Goal: Information Seeking & Learning: Understand process/instructions

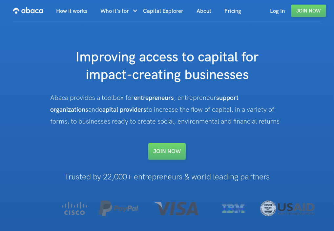
click at [169, 177] on h1 "Trusted by 22,000+ entrepreneurs & world leading partners" at bounding box center [167, 177] width 234 height 9
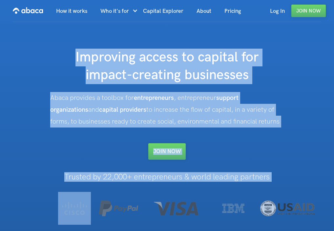
drag, startPoint x: 169, startPoint y: 177, endPoint x: 188, endPoint y: 47, distance: 131.7
click at [188, 47] on div "Improving access to capital for impact-creating businesses Abaca provides a too…" at bounding box center [167, 136] width 234 height 229
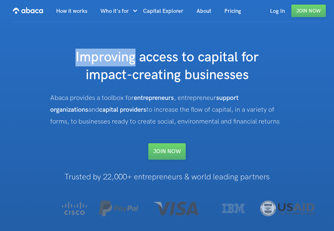
click at [188, 47] on div "Improving access to capital for impact-creating businesses Abaca provides a too…" at bounding box center [167, 136] width 234 height 229
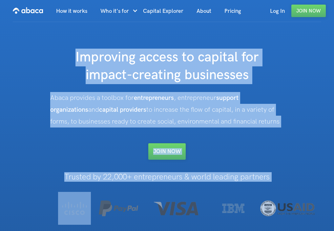
drag, startPoint x: 188, startPoint y: 47, endPoint x: 286, endPoint y: 174, distance: 160.6
click at [286, 174] on div "How It works Who it's for Entrepreneurs Investors For Support Organizations Coa…" at bounding box center [167, 125] width 334 height 251
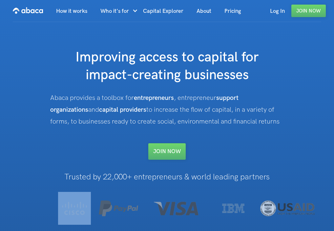
click at [286, 174] on div "How It works Who it's for Entrepreneurs Investors For Support Organizations Coa…" at bounding box center [167, 125] width 334 height 251
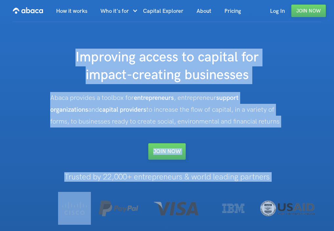
drag, startPoint x: 286, startPoint y: 174, endPoint x: 273, endPoint y: 59, distance: 115.6
click at [273, 59] on div "How It works Who it's for Entrepreneurs Investors For Support Organizations Coa…" at bounding box center [167, 125] width 334 height 251
click at [273, 59] on h1 "Improving access to capital for impact-creating businesses" at bounding box center [167, 66] width 234 height 35
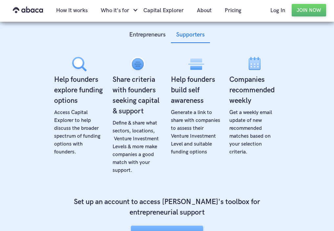
scroll to position [255, 0]
click at [296, 148] on div "Tools for Entrepreneurs Supporters Self-assess investment readiness Walk throug…" at bounding box center [167, 124] width 334 height 259
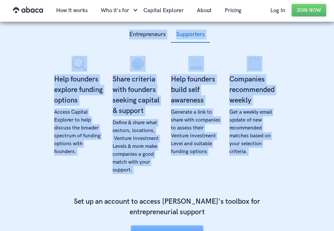
drag, startPoint x: 296, startPoint y: 148, endPoint x: 116, endPoint y: 27, distance: 216.9
click at [118, 28] on div "Tools for Entrepreneurs Supporters Self-assess investment readiness Walk throug…" at bounding box center [167, 124] width 334 height 259
click at [116, 28] on div "Entrepreneurs Supporters Self-assess investment readiness Walk through mileston…" at bounding box center [167, 133] width 234 height 215
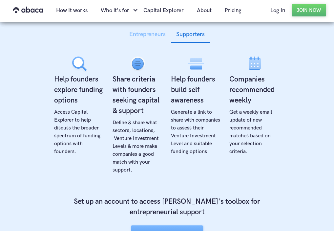
click at [145, 33] on div "Entrepreneurs" at bounding box center [147, 35] width 36 height 10
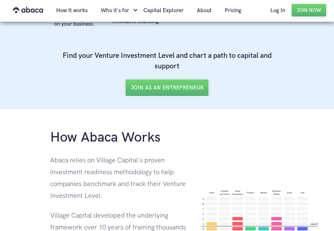
scroll to position [382, 0]
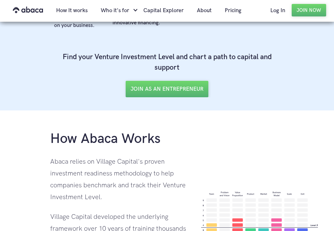
click at [161, 52] on h4 "Find your Venture Investment Level and chart a path to capital and support" at bounding box center [167, 62] width 234 height 21
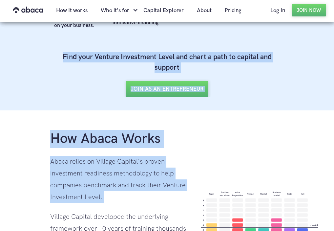
drag, startPoint x: 161, startPoint y: 52, endPoint x: 166, endPoint y: 186, distance: 133.7
click at [166, 187] on div "Abaca relies on Village Capital's proven investment readiness methodology to he…" at bounding box center [119, 179] width 138 height 47
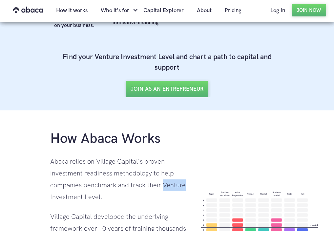
click at [166, 187] on div "Abaca relies on Village Capital's proven investment readiness methodology to he…" at bounding box center [119, 179] width 138 height 47
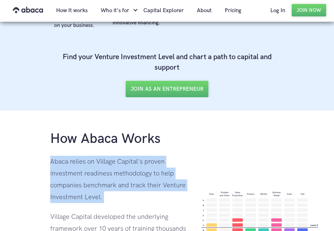
drag, startPoint x: 166, startPoint y: 187, endPoint x: 178, endPoint y: 133, distance: 55.2
click at [178, 133] on div "How Abaca Works Abaca relies on Village Capital's proven investment readiness m…" at bounding box center [119, 216] width 138 height 172
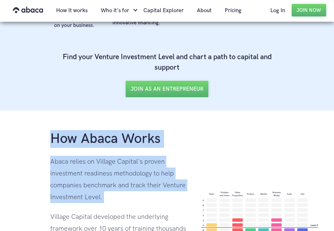
click at [179, 133] on div "How Abaca Works Abaca relies on Village Capital's proven investment readiness m…" at bounding box center [119, 216] width 138 height 172
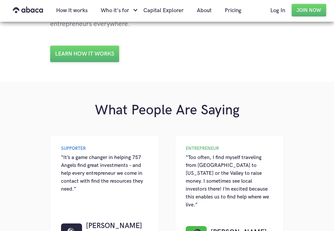
scroll to position [624, 0]
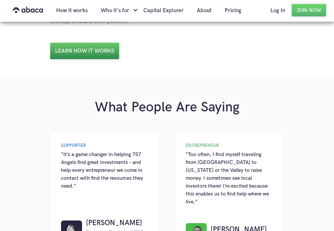
click at [105, 50] on link "Learn how it works" at bounding box center [84, 51] width 69 height 16
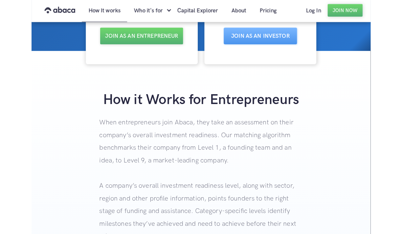
scroll to position [171, 0]
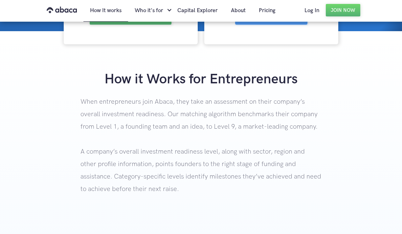
click at [334, 136] on div "How it Works for Entrepreneurs When entrepreneurs join Abaca, they take an asse…" at bounding box center [201, 146] width 402 height 151
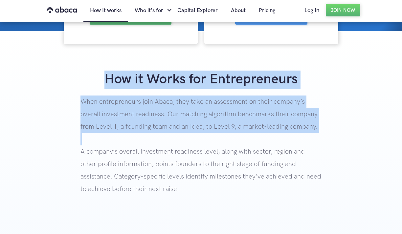
drag, startPoint x: 343, startPoint y: 136, endPoint x: 336, endPoint y: 79, distance: 57.5
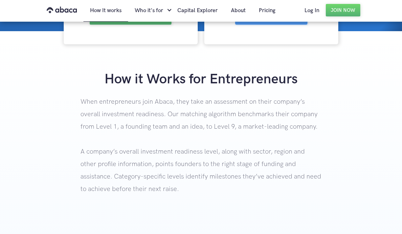
click at [334, 84] on h1 "How it Works for Entrepreneurs" at bounding box center [201, 80] width 402 height 18
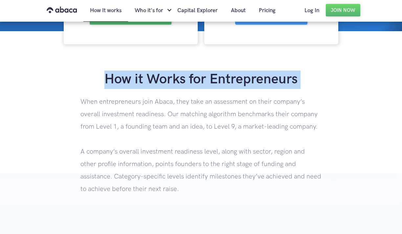
click at [334, 84] on h1 "How it Works for Entrepreneurs" at bounding box center [201, 80] width 402 height 18
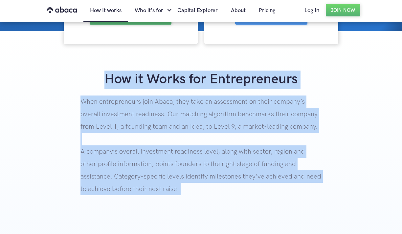
drag, startPoint x: 338, startPoint y: 84, endPoint x: 335, endPoint y: 183, distance: 98.9
click at [331, 180] on div "How it Works for Entrepreneurs When entrepreneurs join Abaca, they take an asse…" at bounding box center [201, 146] width 402 height 151
click at [334, 183] on div "How it Works for Entrepreneurs When entrepreneurs join Abaca, they take an asse…" at bounding box center [201, 146] width 402 height 151
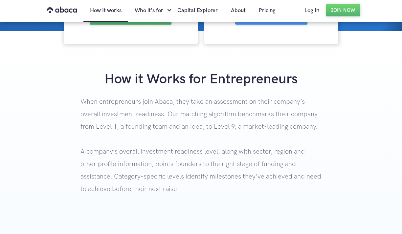
click at [334, 183] on div "How it Works for Entrepreneurs When entrepreneurs join Abaca, they take an asse…" at bounding box center [201, 146] width 402 height 151
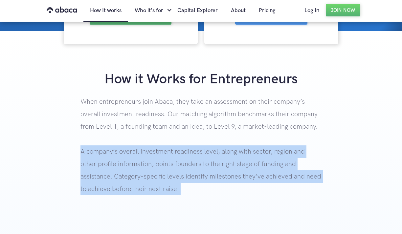
drag, startPoint x: 335, startPoint y: 183, endPoint x: 335, endPoint y: 89, distance: 94.6
click at [334, 89] on div "How it Works for Entrepreneurs When entrepreneurs join Abaca, they take an asse…" at bounding box center [201, 146] width 402 height 151
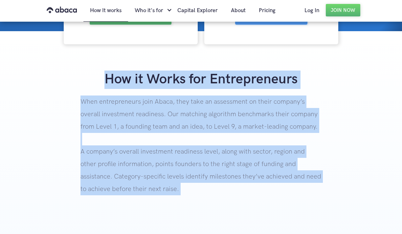
click at [334, 87] on h1 "How it Works for Entrepreneurs" at bounding box center [201, 80] width 402 height 18
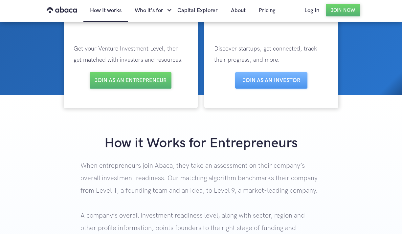
scroll to position [63, 0]
